Goal: Task Accomplishment & Management: Complete application form

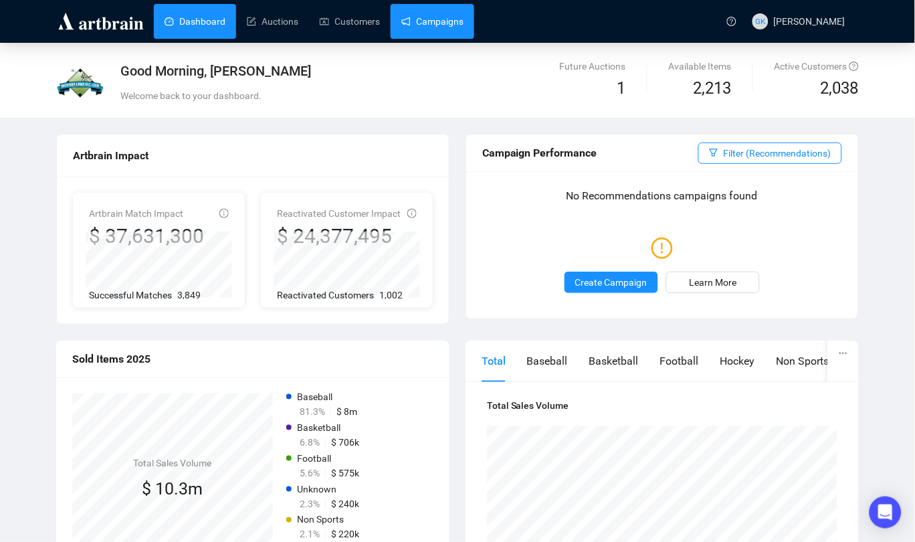
click at [431, 19] on link "Campaigns" at bounding box center [433, 21] width 62 height 35
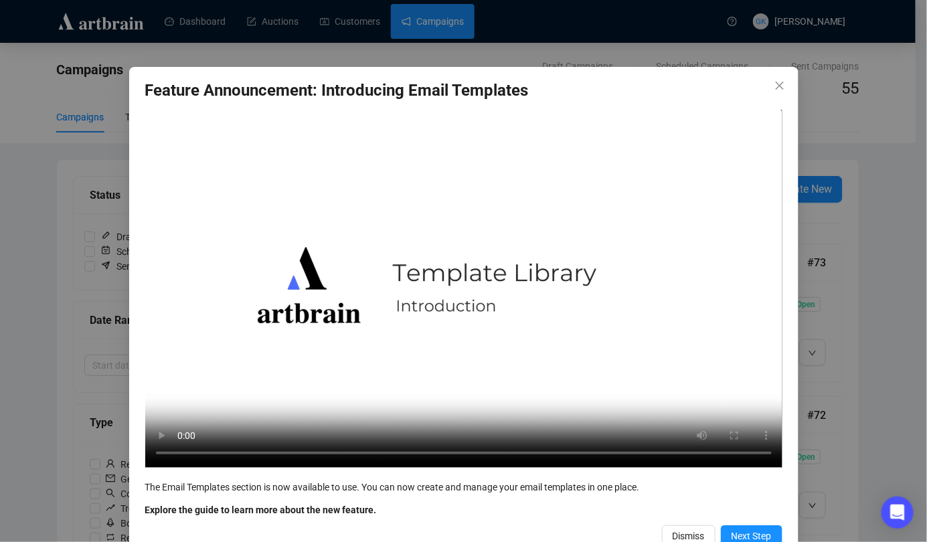
click at [776, 80] on icon "close" at bounding box center [779, 85] width 11 height 11
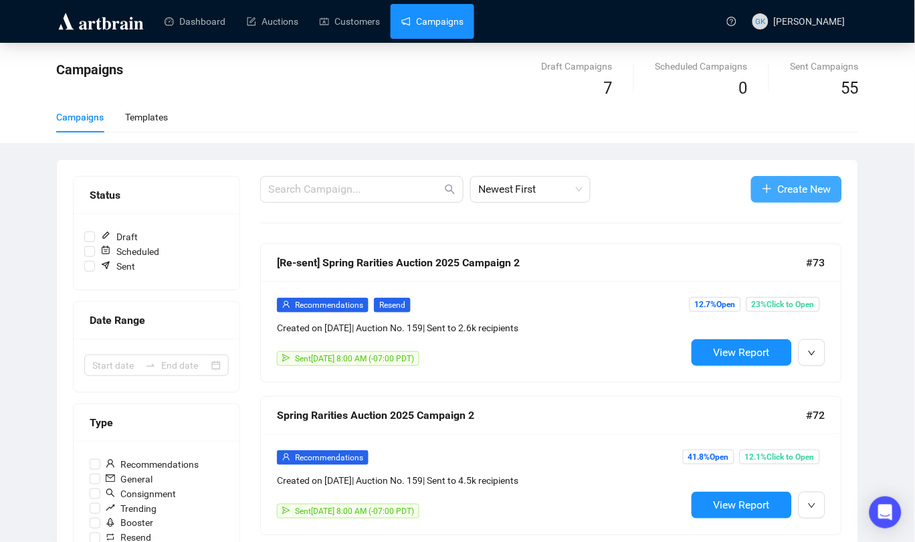
click at [812, 187] on span "Create New" at bounding box center [805, 189] width 54 height 17
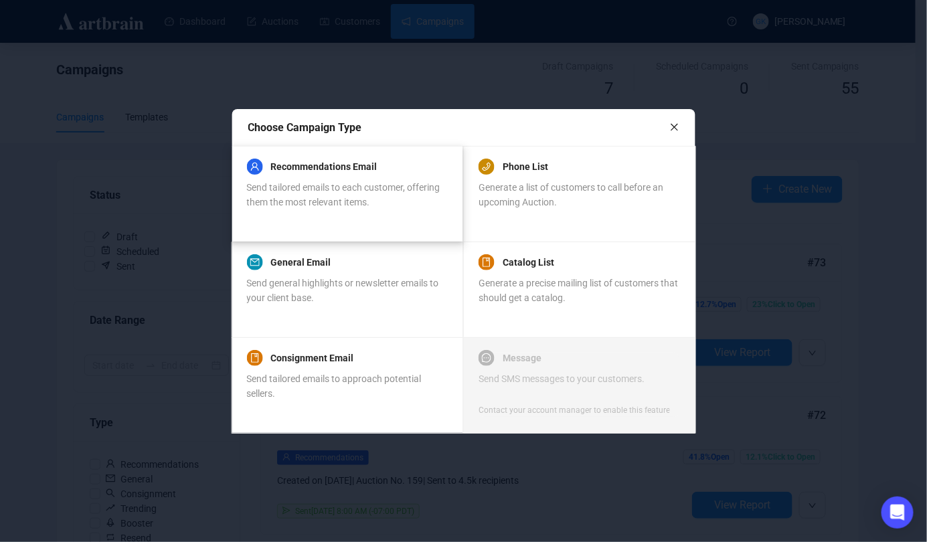
click at [368, 191] on span "Send tailored emails to each customer, offering them the most relevant items." at bounding box center [342, 194] width 193 height 25
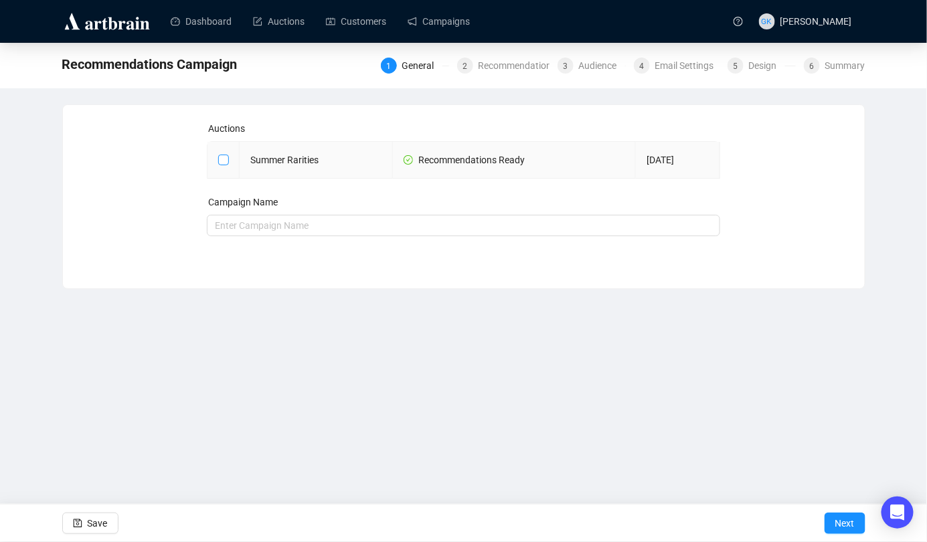
click at [224, 159] on input "checkbox" at bounding box center [222, 159] width 9 height 9
checkbox input "true"
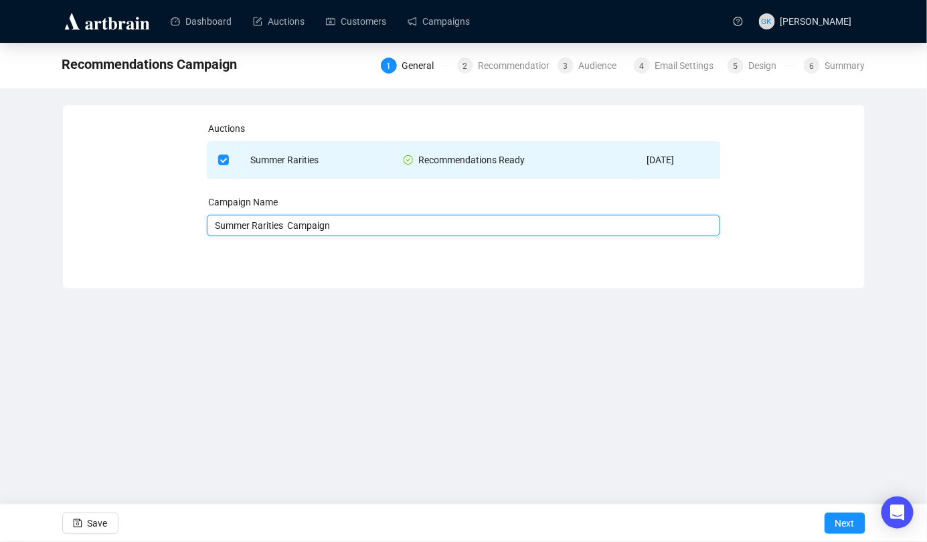
click at [340, 223] on input "Summer Rarities Campaign" at bounding box center [463, 225] width 513 height 21
drag, startPoint x: 292, startPoint y: 226, endPoint x: 306, endPoint y: 252, distance: 30.0
click at [292, 226] on input "Summer Rarities Campaign" at bounding box center [463, 225] width 513 height 21
click at [350, 230] on input "Summer Rarities Campaign" at bounding box center [463, 225] width 513 height 21
type input "Summer Rarities Campaign 1"
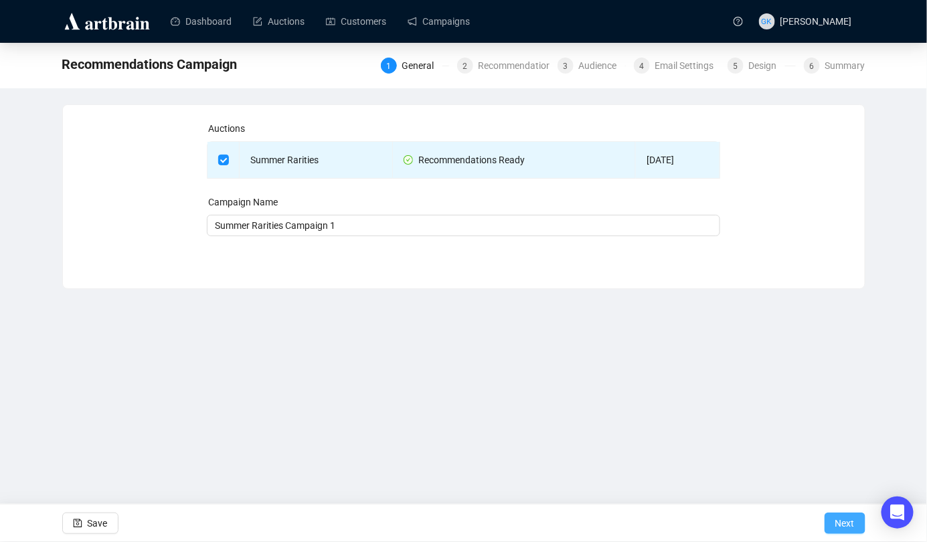
click at [841, 522] on span "Next" at bounding box center [844, 523] width 19 height 37
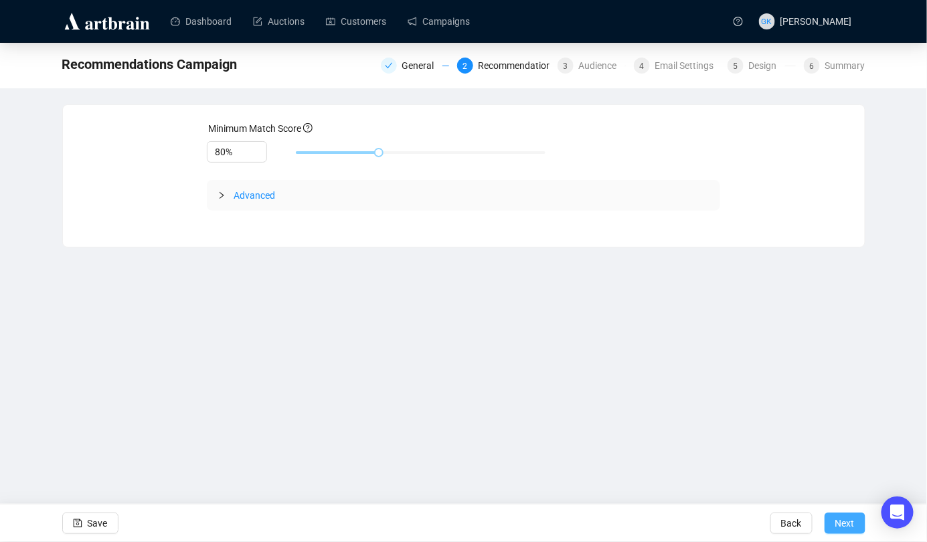
click at [838, 519] on span "Next" at bounding box center [844, 523] width 19 height 37
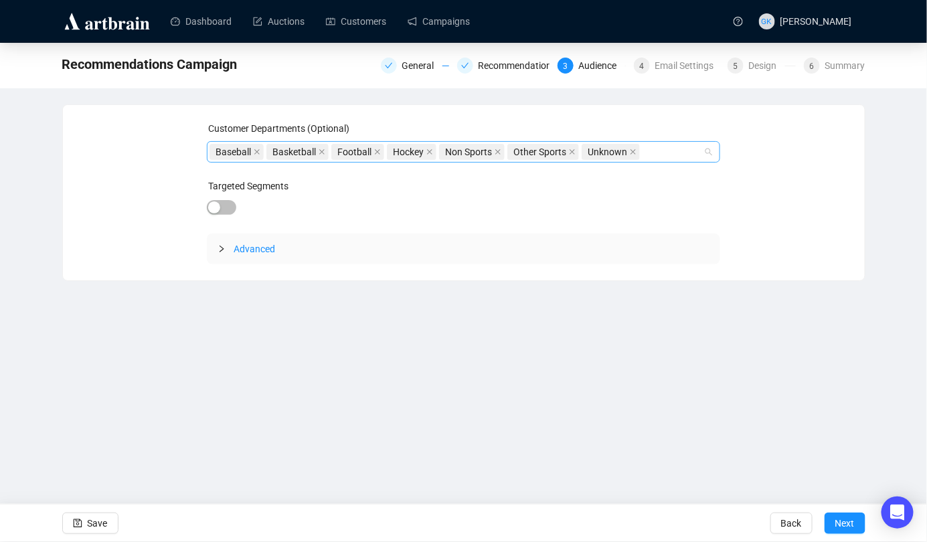
click at [712, 148] on div "Baseball Basketball Football Hockey Non Sports Other Sports Unknown" at bounding box center [463, 151] width 513 height 21
click at [772, 130] on div "Customer Departments (Optional) Baseball Basketball Football Hockey Non Sports …" at bounding box center [464, 192] width 770 height 143
click at [224, 251] on icon "collapsed" at bounding box center [221, 249] width 8 height 8
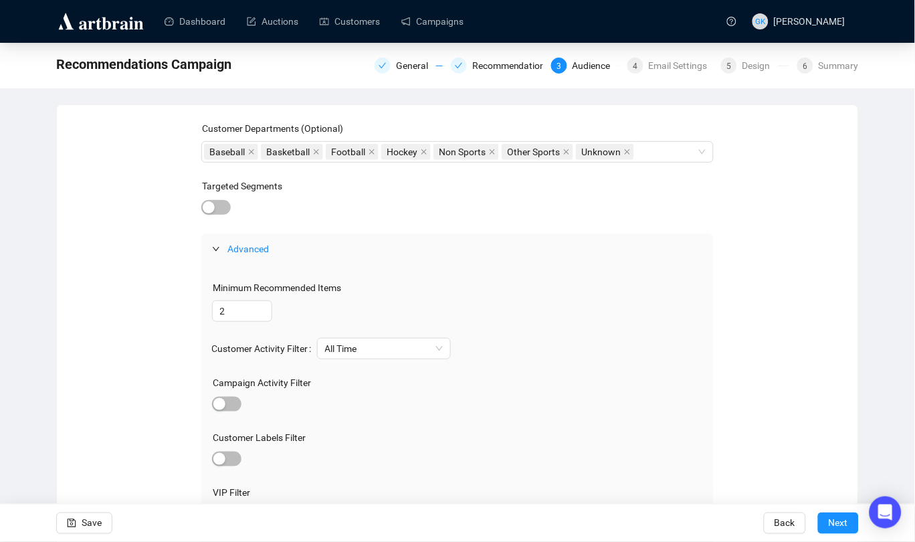
click at [725, 141] on div "Customer Departments (Optional) Baseball Basketball Football Hockey Non Sports …" at bounding box center [458, 363] width 770 height 484
click at [705, 153] on div "Baseball Basketball Football Hockey Non Sports Other Sports Unknown" at bounding box center [457, 151] width 513 height 21
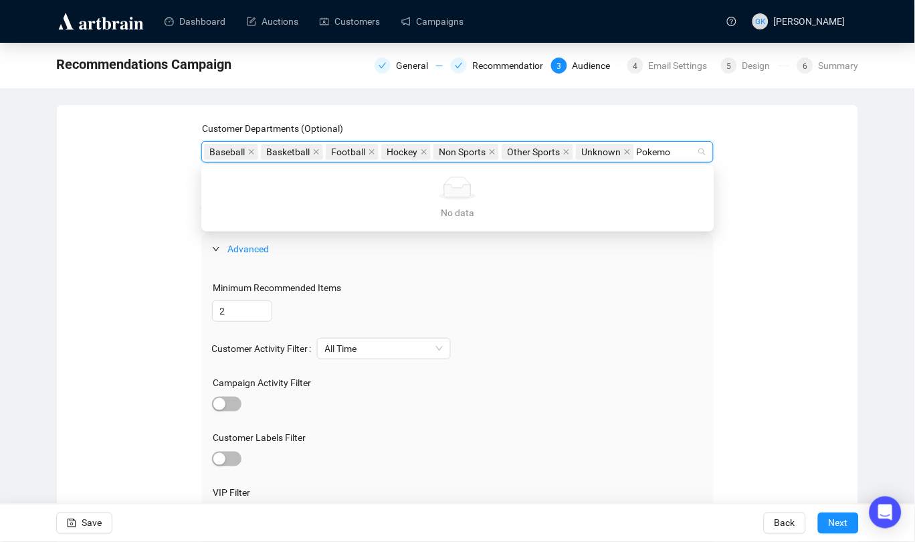
type input "Pokemon"
drag, startPoint x: 689, startPoint y: 152, endPoint x: 654, endPoint y: 155, distance: 35.6
click at [651, 151] on input "Pokemon" at bounding box center [658, 152] width 43 height 16
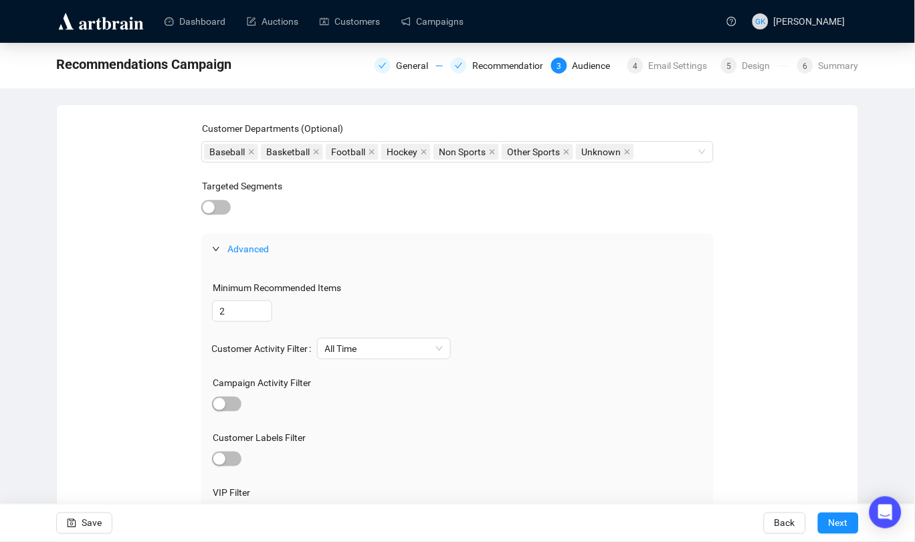
click at [772, 200] on div "Customer Departments (Optional) Baseball Basketball Football Hockey Non Sports …" at bounding box center [458, 363] width 770 height 484
click at [841, 523] on span "Next" at bounding box center [838, 523] width 19 height 37
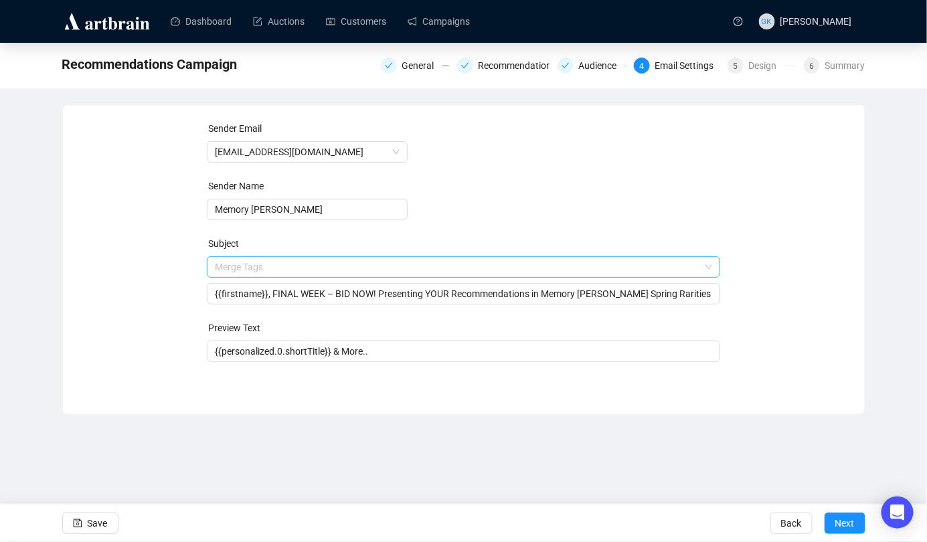
click at [290, 272] on span "Merge Tags {{firstname}}, FINAL WEEK – BID NOW! Presenting YOUR Recommendations…" at bounding box center [463, 280] width 513 height 37
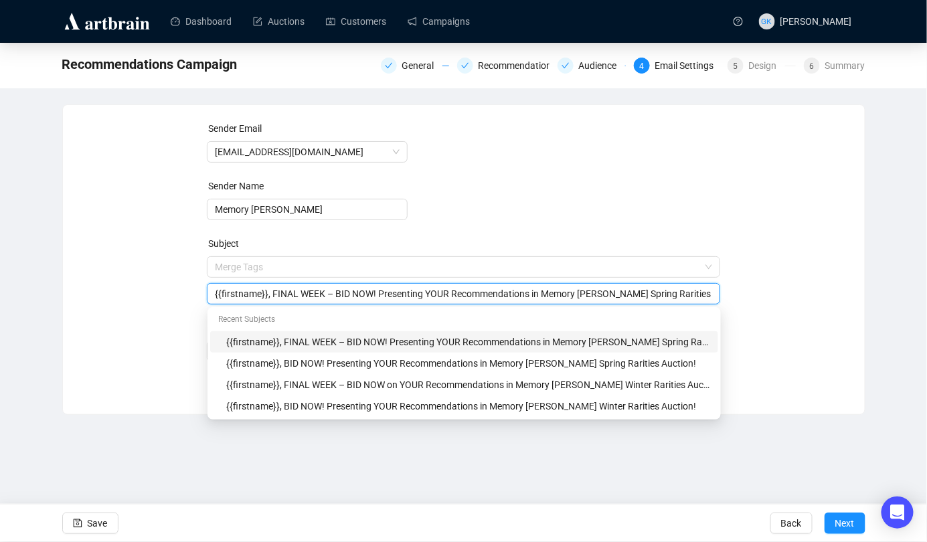
drag, startPoint x: 276, startPoint y: 293, endPoint x: 345, endPoint y: 317, distance: 72.4
click at [340, 292] on input "{{firstname}}, FINAL WEEK – BID NOW! Presenting YOUR Recommendations in Memory …" at bounding box center [463, 293] width 497 height 15
click at [326, 290] on input "{{firstname}}, FINAL WEEK – BID NOW! Presenting YOUR Recommendations in Memory …" at bounding box center [463, 293] width 497 height 15
drag, startPoint x: 329, startPoint y: 290, endPoint x: 276, endPoint y: 293, distance: 52.9
click at [276, 293] on input "{{firstname}}, FINAL WEEK – BID NOW! Presenting YOUR Recommendations in Memory …" at bounding box center [463, 293] width 497 height 15
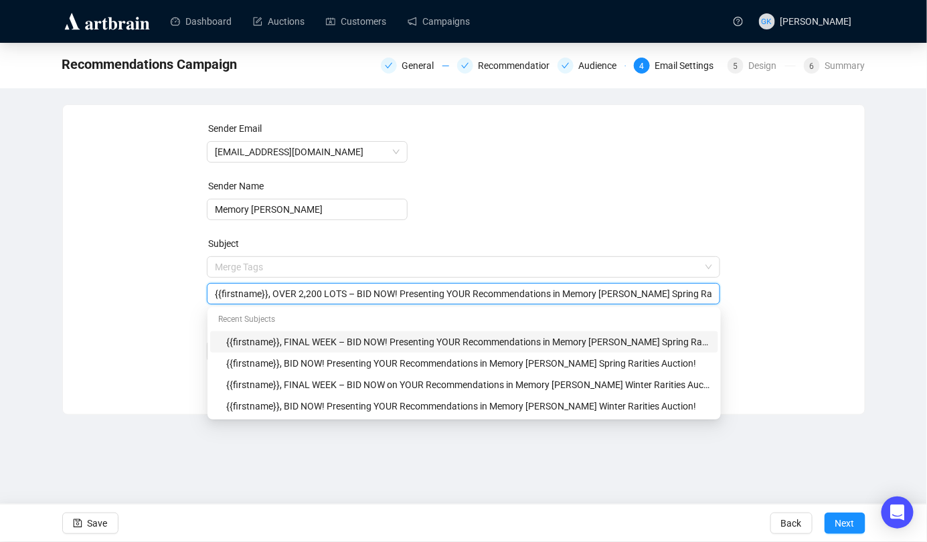
click at [663, 292] on input "{{firstname}}, OVER 2,200 LOTS – BID NOW! Presenting YOUR Recommendations in Me…" at bounding box center [463, 293] width 497 height 15
click at [698, 294] on input "{{firstname}}, OVER 2,200 LOTS – BID NOW! Presenting YOUR Recommendations in Me…" at bounding box center [463, 293] width 497 height 15
type input "{{firstname}}, OVER 2,200 LOTS – BID NOW! Presenting YOUR Recommendations in Me…"
click at [753, 292] on div "Sender Email [EMAIL_ADDRESS][DOMAIN_NAME] Sender Name Memory Lane Subject Merge…" at bounding box center [464, 249] width 770 height 257
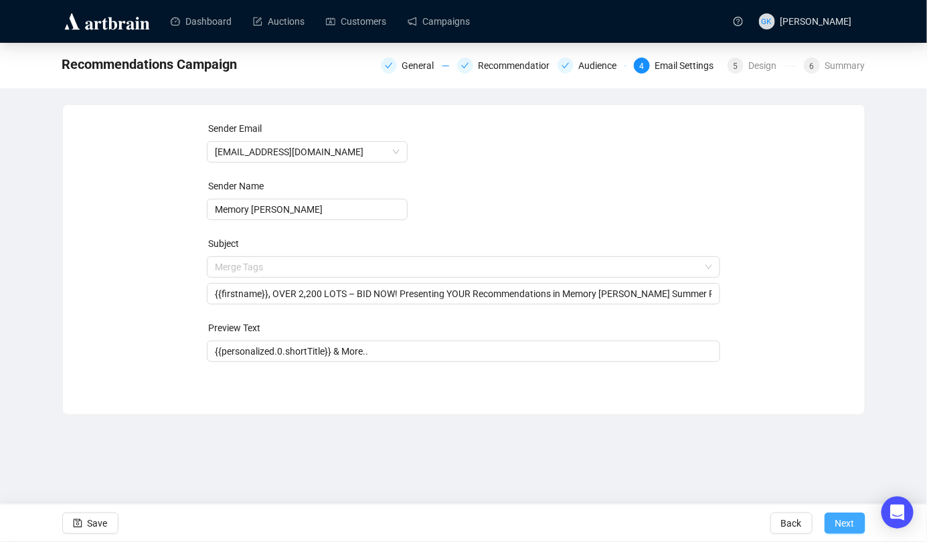
click at [835, 519] on span "Next" at bounding box center [844, 523] width 19 height 37
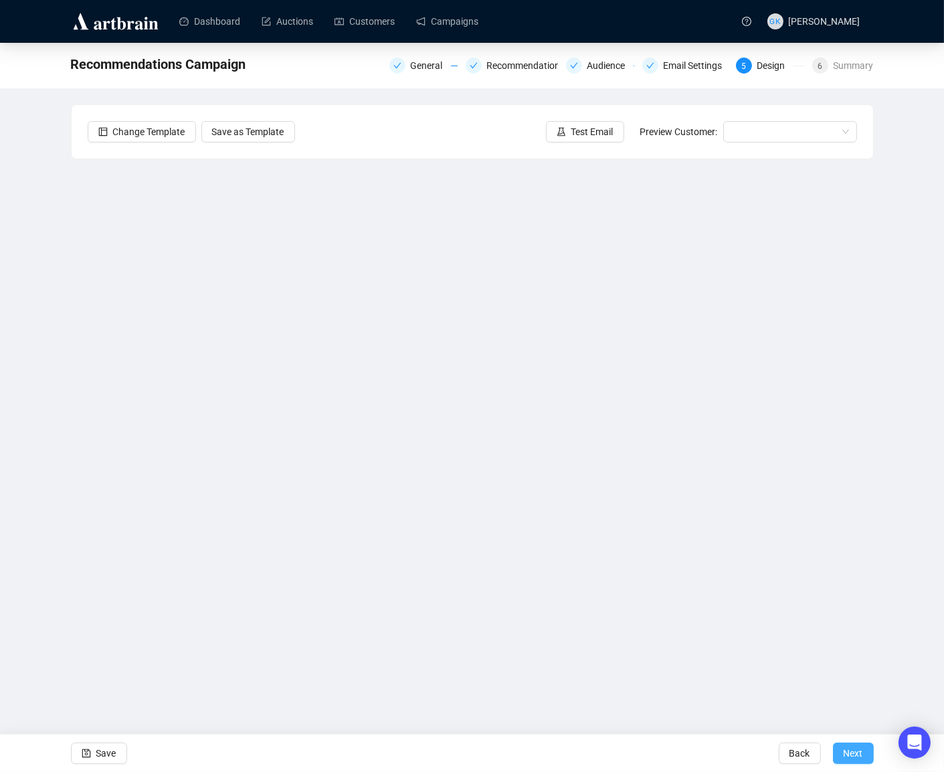
click at [847, 541] on span "Next" at bounding box center [853, 753] width 19 height 37
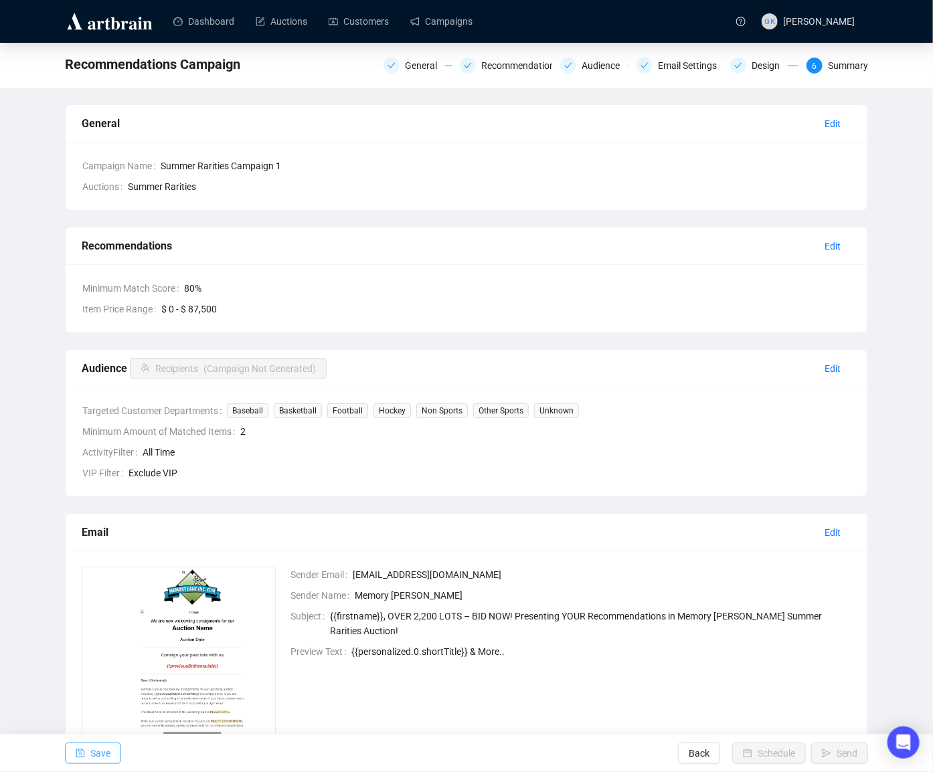
click at [100, 541] on span "Save" at bounding box center [100, 753] width 20 height 37
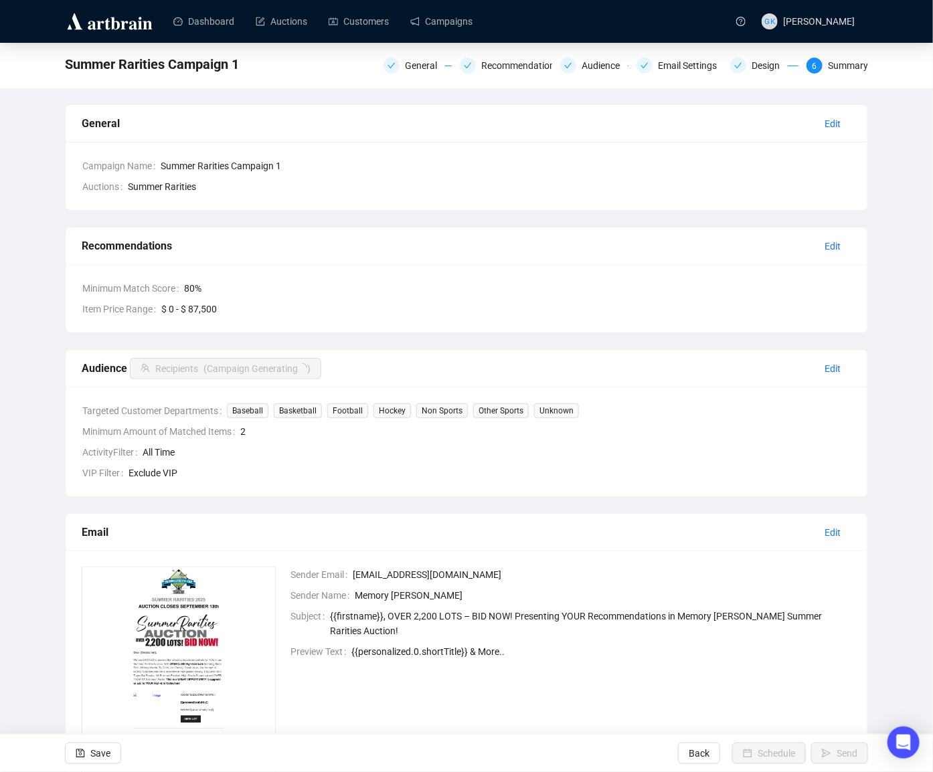
click at [663, 541] on span "[EMAIL_ADDRESS][DOMAIN_NAME]" at bounding box center [602, 574] width 499 height 15
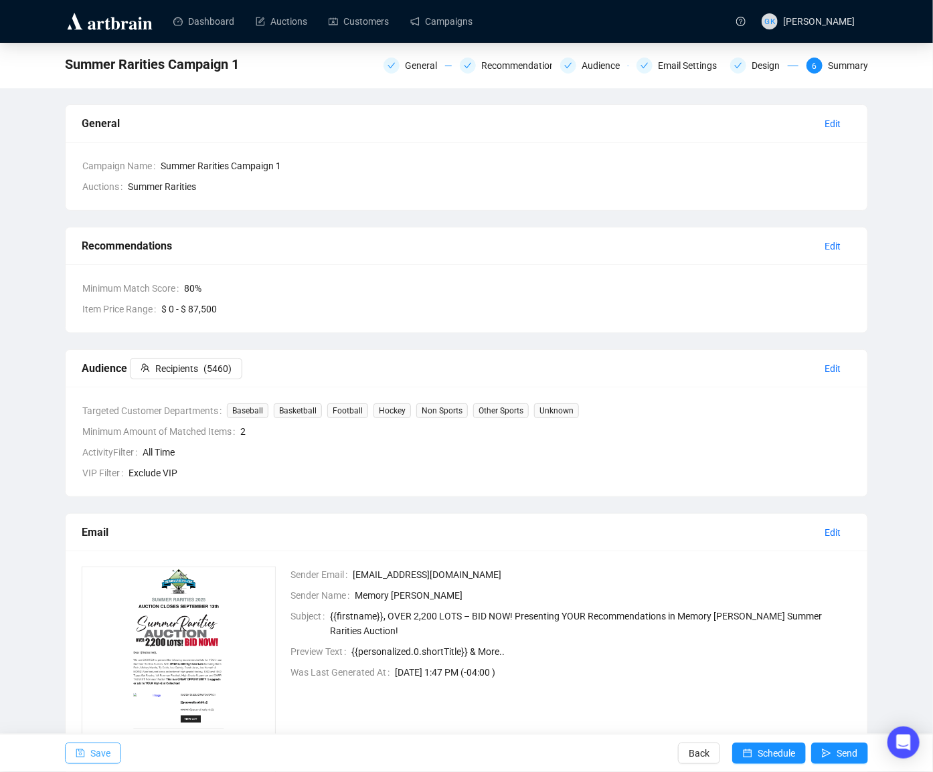
click at [108, 541] on span "Save" at bounding box center [100, 753] width 20 height 37
click at [757, 63] on div "Design" at bounding box center [769, 66] width 36 height 16
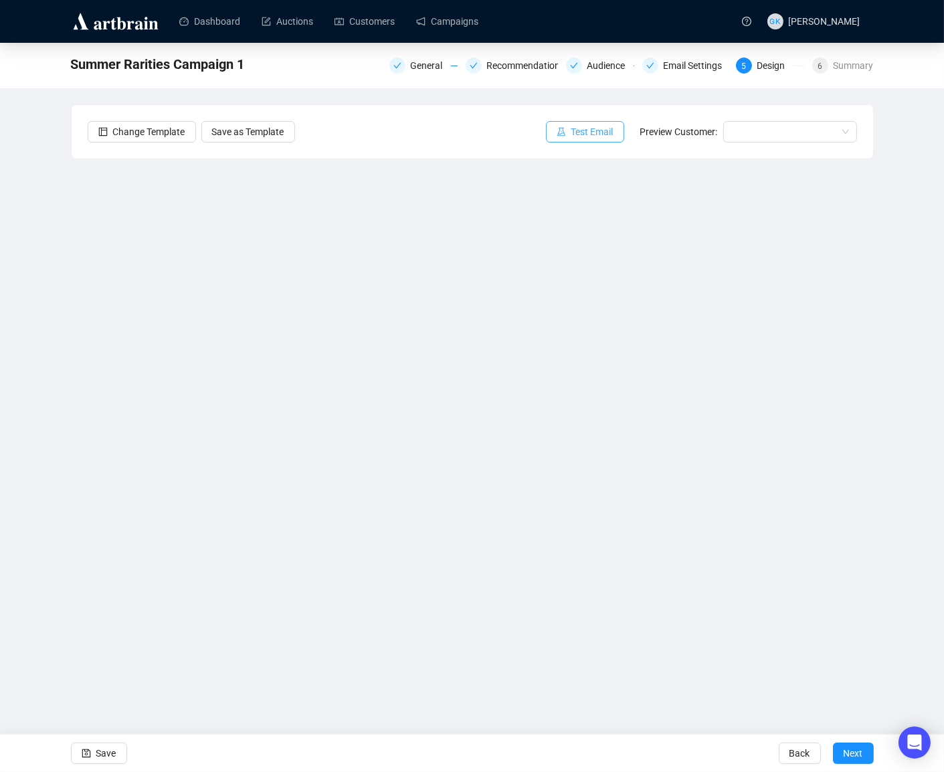
click at [588, 130] on span "Test Email" at bounding box center [592, 131] width 42 height 15
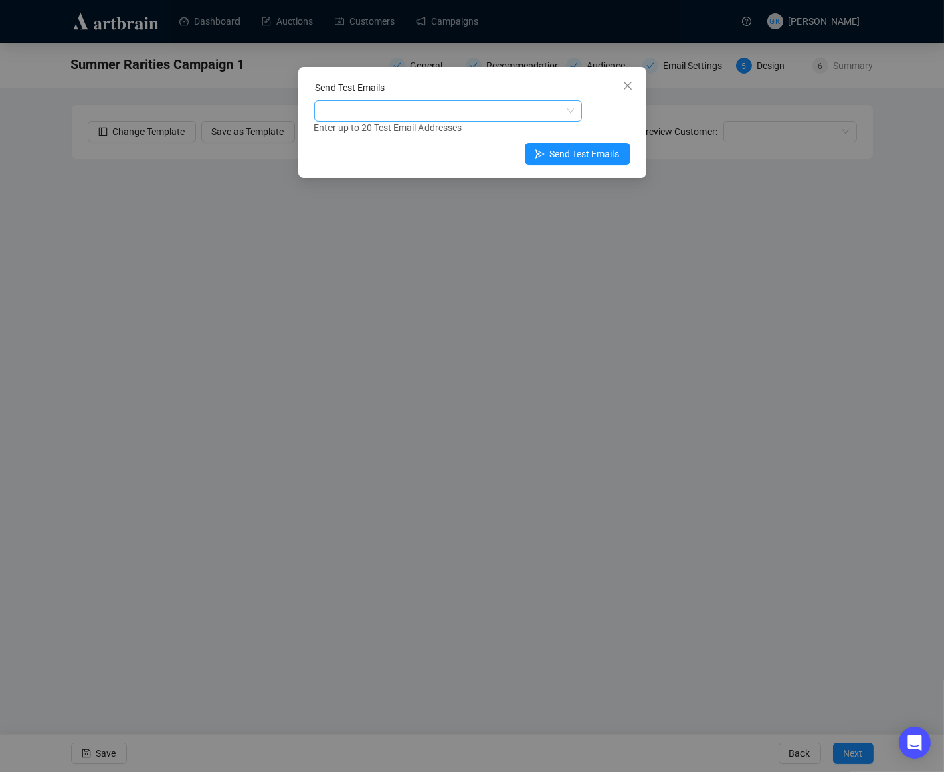
click at [361, 112] on div at bounding box center [441, 111] width 248 height 19
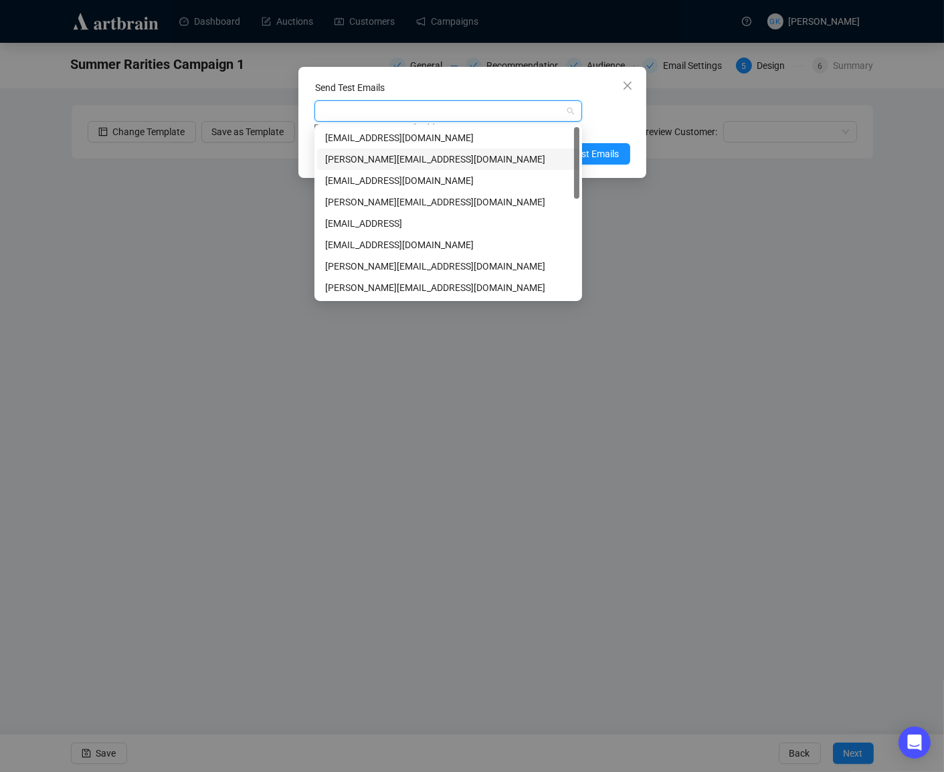
click at [401, 160] on div "[PERSON_NAME][EMAIL_ADDRESS][DOMAIN_NAME]" at bounding box center [448, 159] width 246 height 15
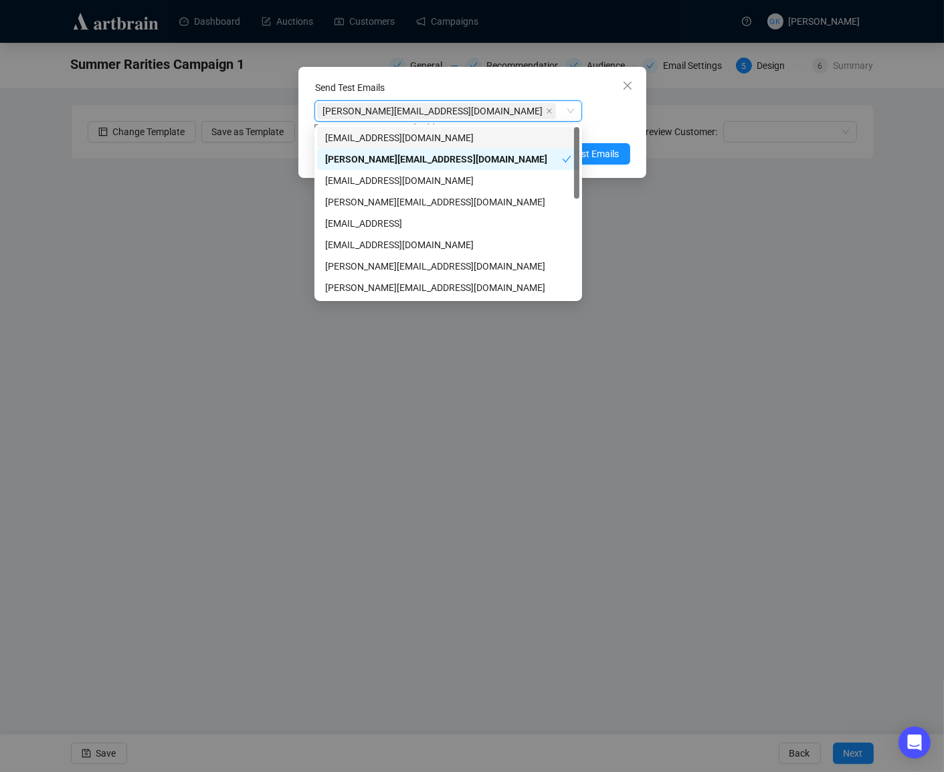
drag, startPoint x: 627, startPoint y: 120, endPoint x: 624, endPoint y: 126, distance: 6.9
click at [627, 120] on div "Enter up to 20 Test Email Addresses" at bounding box center [473, 127] width 316 height 15
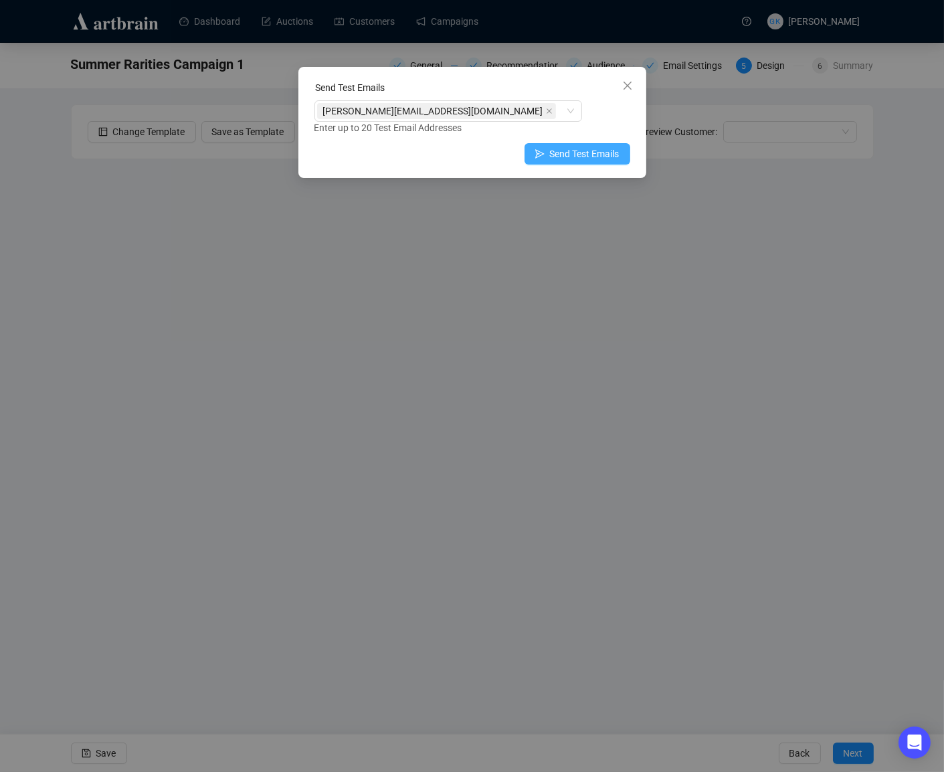
click at [586, 154] on span "Send Test Emails" at bounding box center [585, 154] width 70 height 15
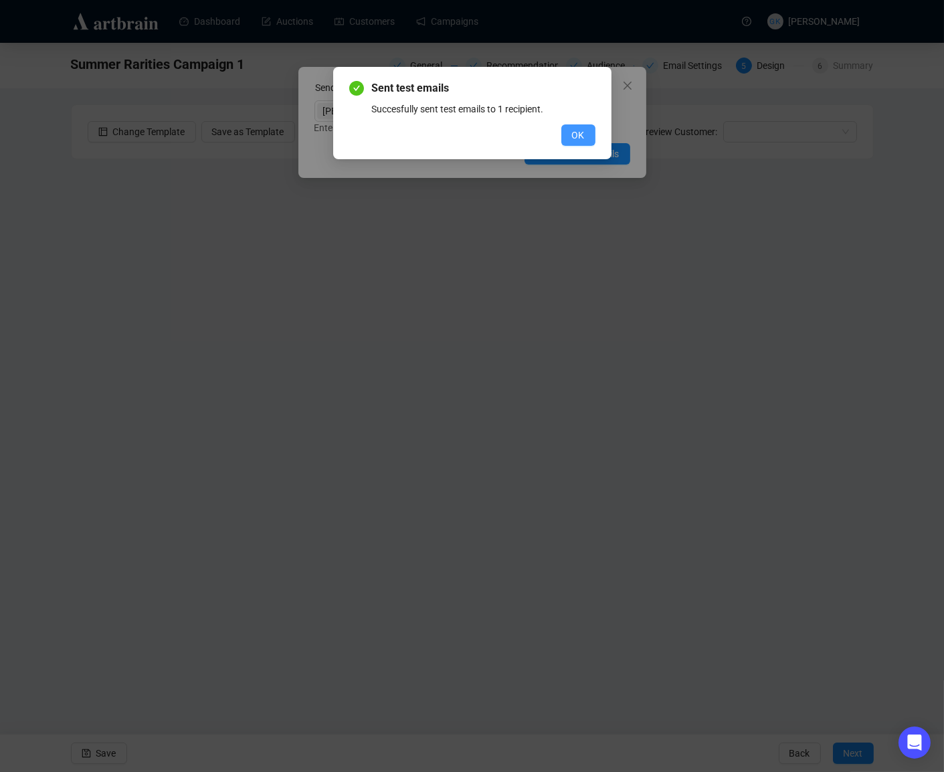
click at [580, 137] on span "OK" at bounding box center [578, 135] width 13 height 15
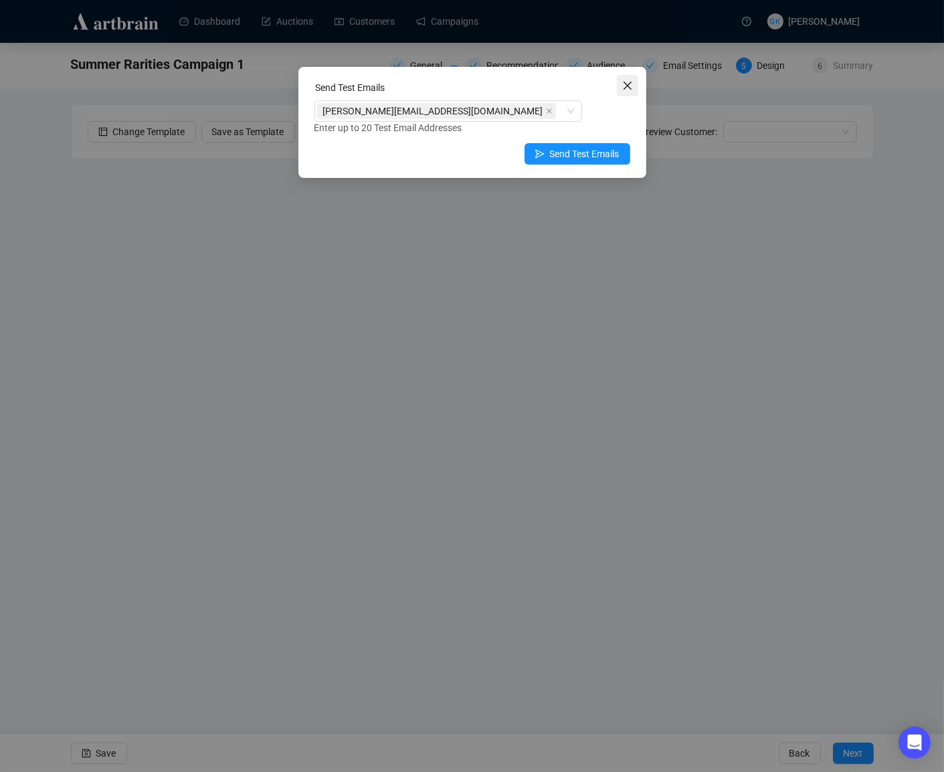
click at [625, 82] on icon "close" at bounding box center [627, 85] width 11 height 11
